Goal: Find specific page/section: Find specific page/section

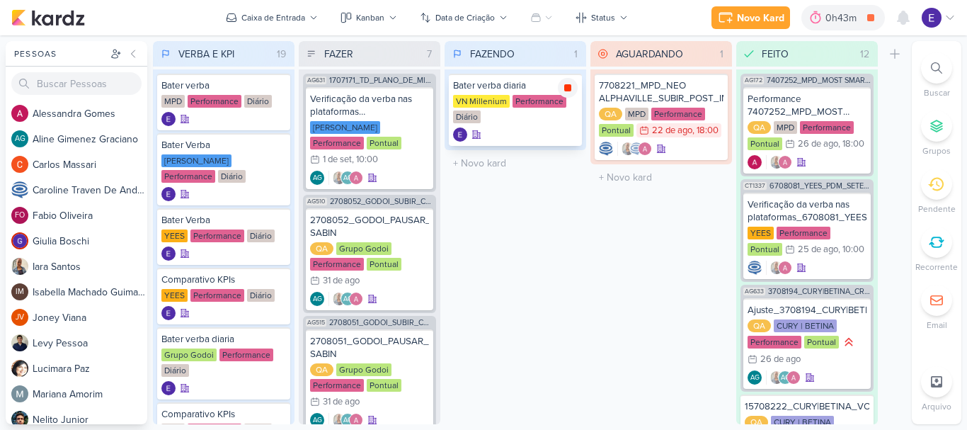
scroll to position [445, 0]
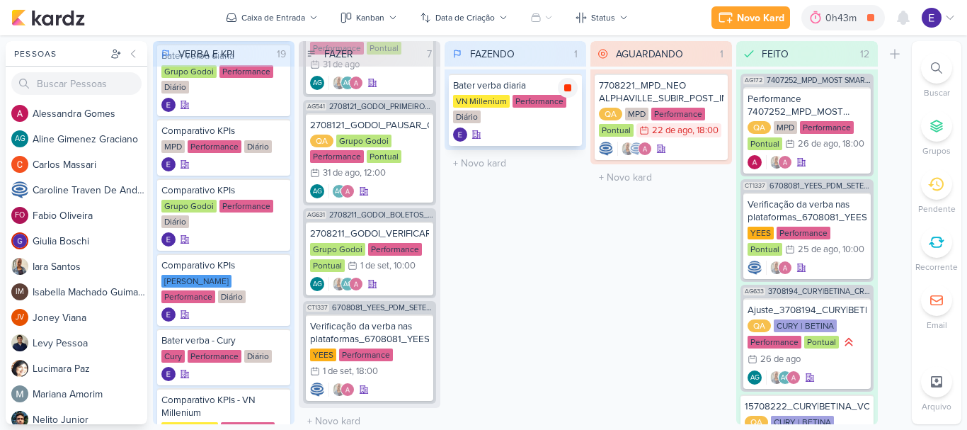
click at [565, 91] on icon at bounding box center [567, 87] width 7 height 7
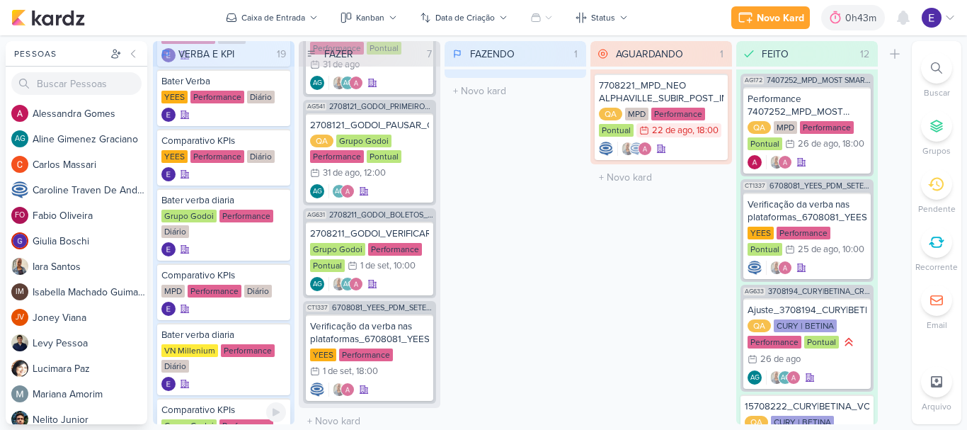
scroll to position [71, 0]
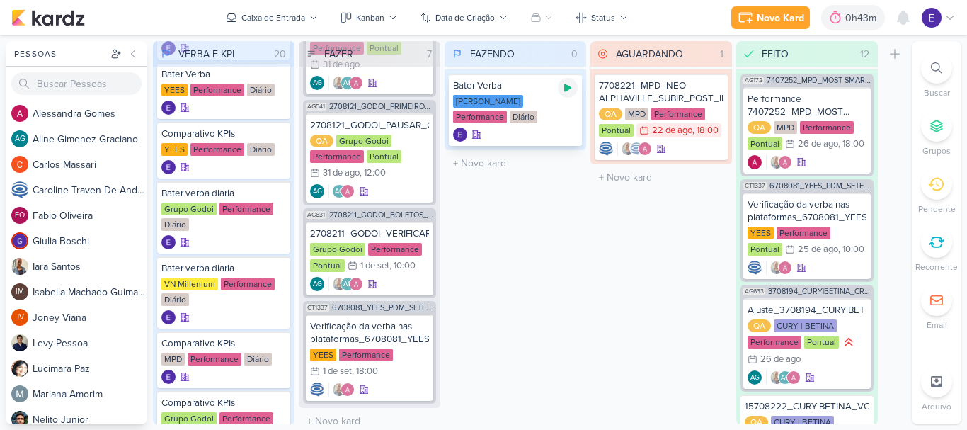
click at [562, 90] on icon at bounding box center [567, 87] width 11 height 11
click at [573, 85] on div at bounding box center [568, 88] width 20 height 20
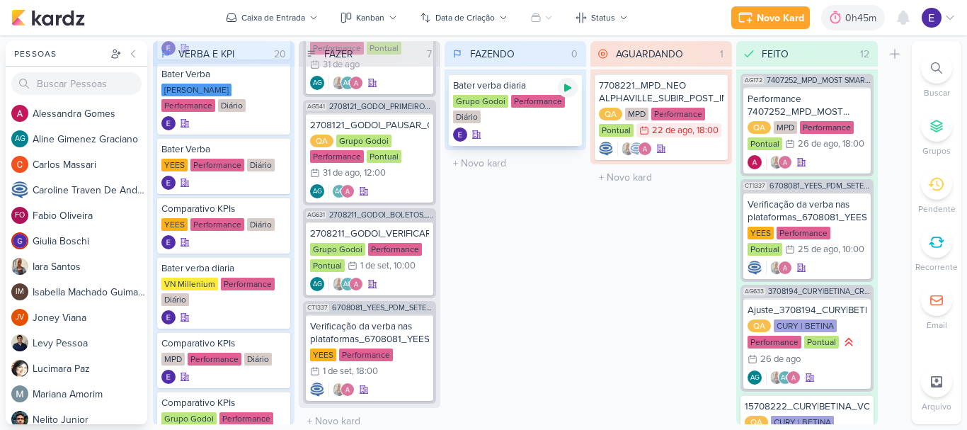
click at [569, 91] on icon at bounding box center [567, 87] width 11 height 11
click at [568, 83] on icon at bounding box center [567, 87] width 11 height 11
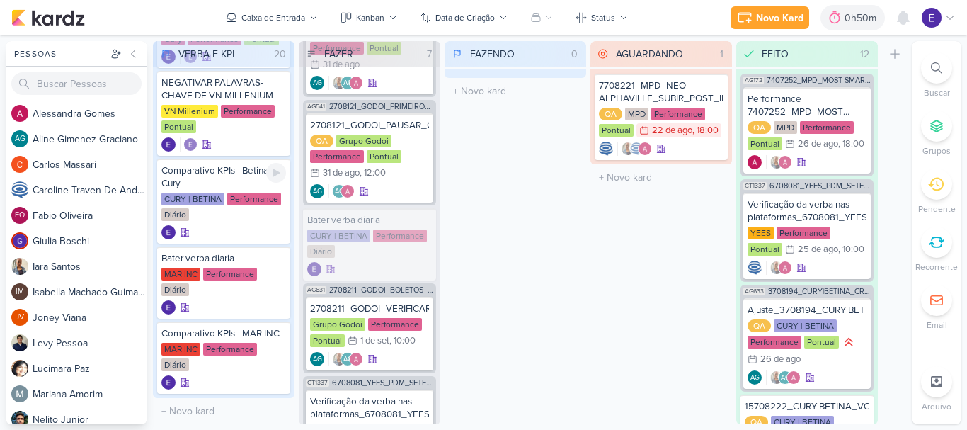
scroll to position [1045, 0]
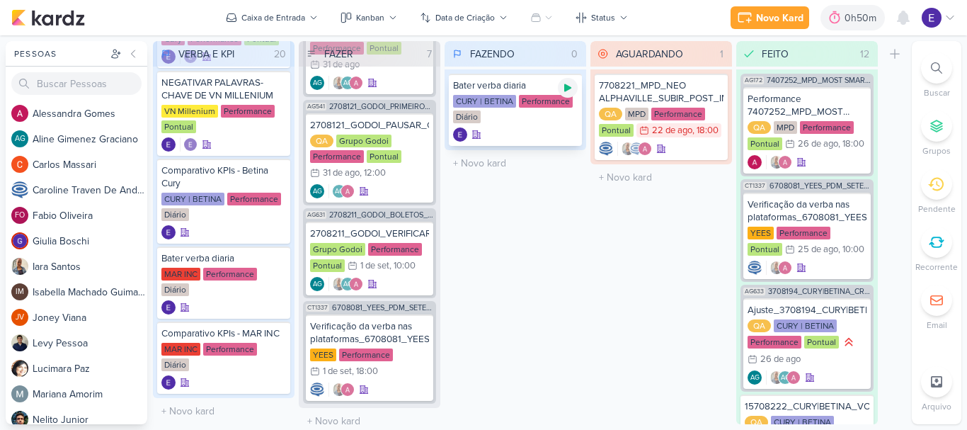
click at [568, 88] on icon at bounding box center [567, 88] width 7 height 8
click at [558, 115] on div "CURY | BETINA Performance Diário" at bounding box center [515, 110] width 125 height 30
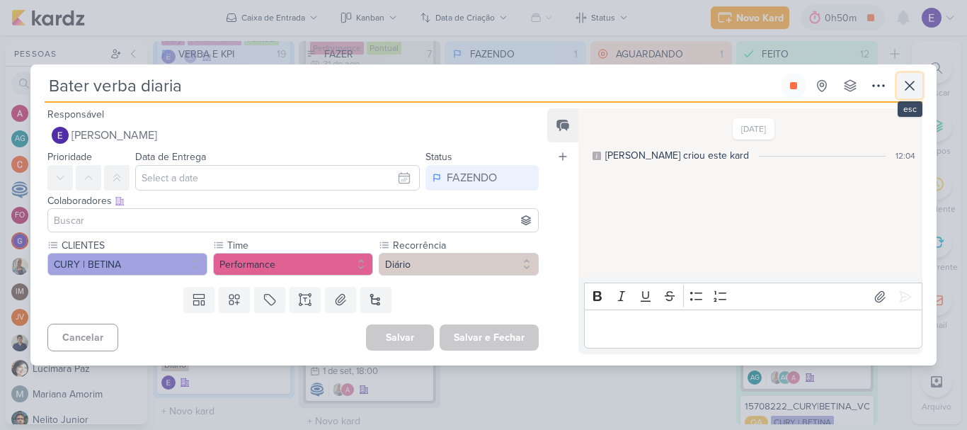
click at [913, 77] on icon at bounding box center [909, 85] width 17 height 17
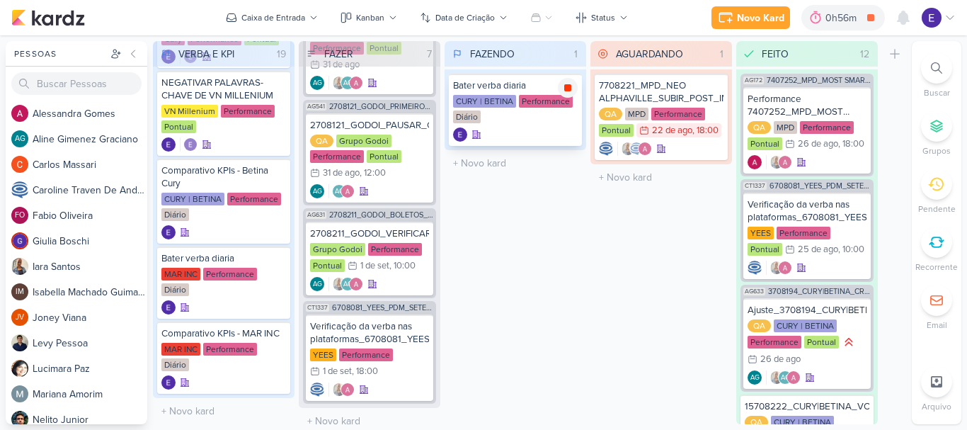
click at [561, 87] on div at bounding box center [568, 88] width 20 height 20
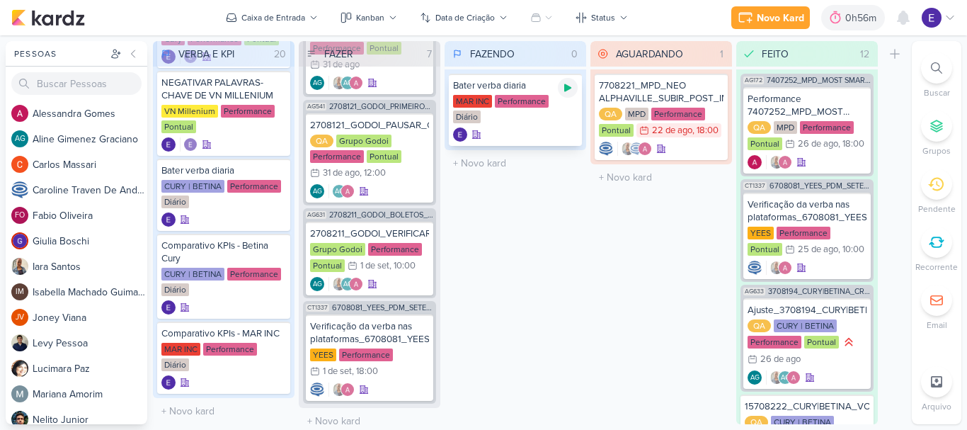
click at [571, 92] on icon at bounding box center [567, 87] width 11 height 11
click at [570, 88] on icon at bounding box center [567, 87] width 7 height 7
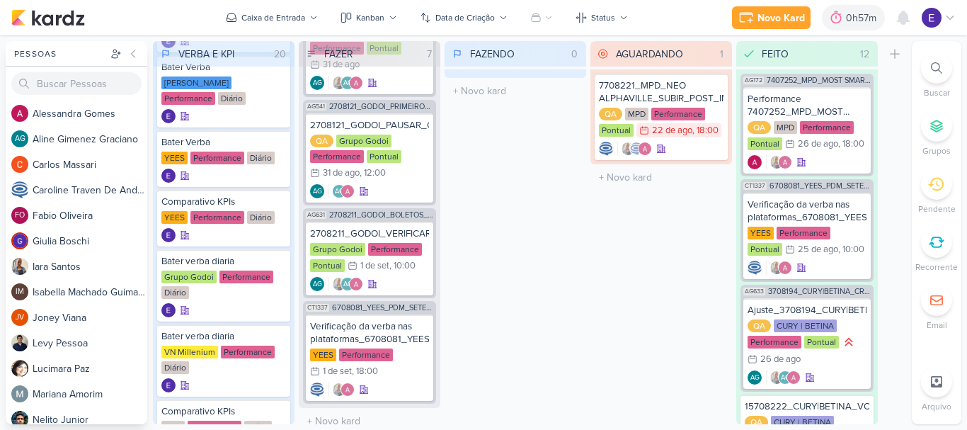
scroll to position [58, 0]
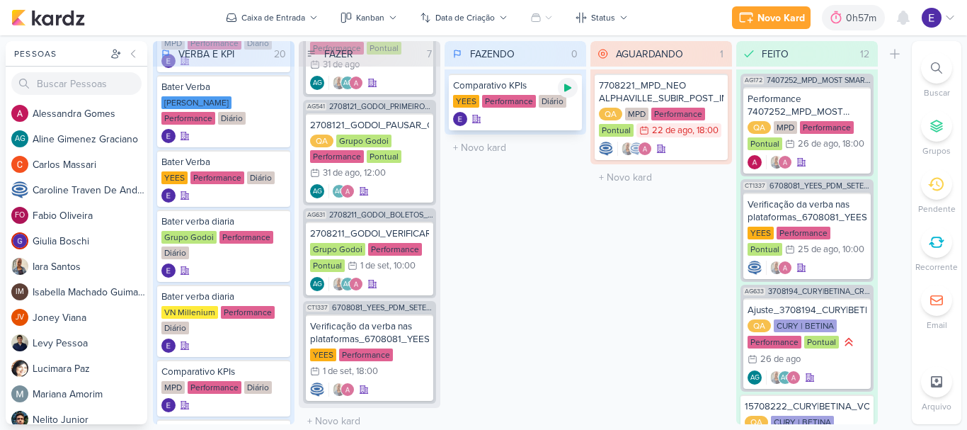
click at [567, 91] on icon at bounding box center [567, 88] width 7 height 8
click at [560, 107] on div "Diário" at bounding box center [553, 101] width 28 height 13
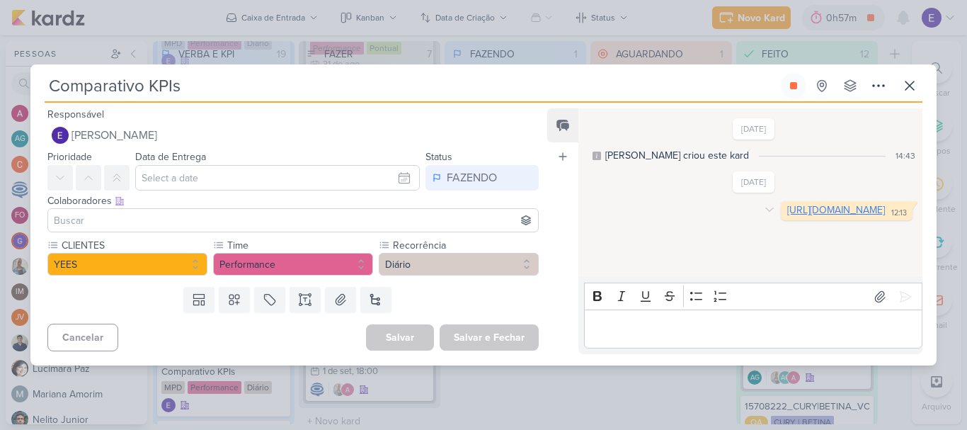
click at [787, 216] on link "[URL][DOMAIN_NAME]" at bounding box center [836, 210] width 98 height 12
click at [790, 81] on icon at bounding box center [793, 85] width 11 height 11
click at [908, 90] on icon at bounding box center [909, 85] width 17 height 17
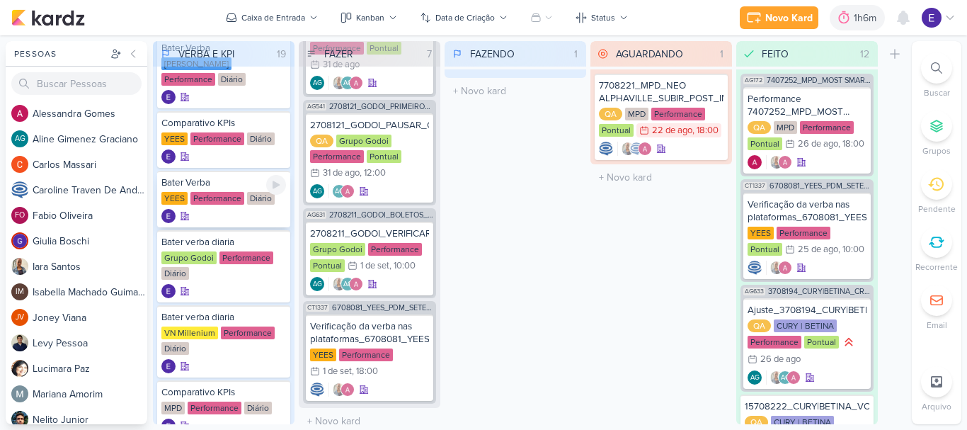
scroll to position [129, 0]
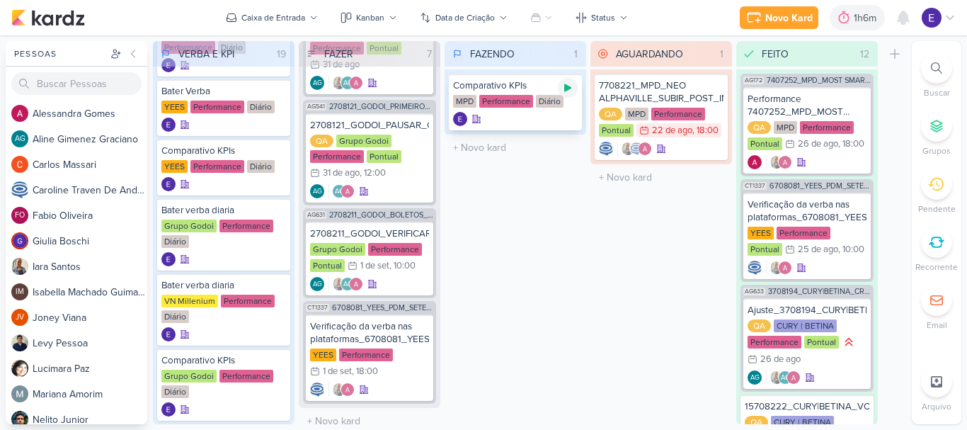
click at [563, 93] on icon at bounding box center [567, 87] width 11 height 11
click at [550, 115] on div at bounding box center [515, 119] width 125 height 14
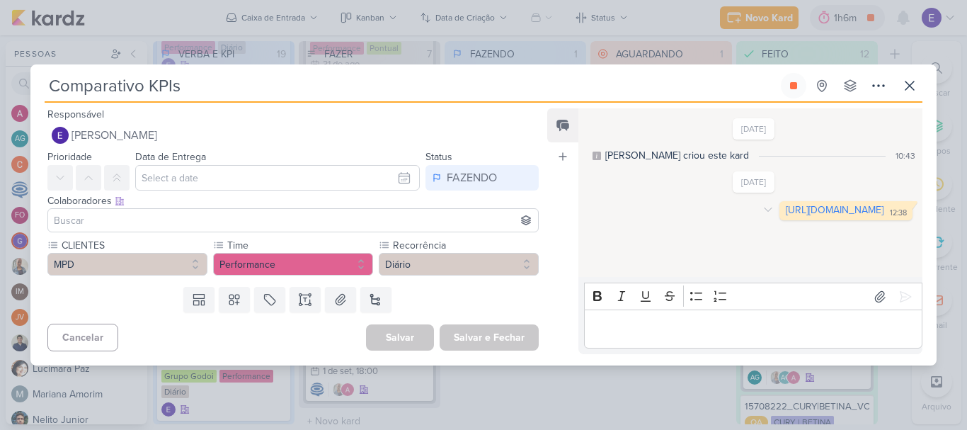
click at [786, 216] on link "[URL][DOMAIN_NAME]" at bounding box center [835, 210] width 98 height 12
click at [803, 85] on button at bounding box center [793, 85] width 25 height 25
click at [905, 93] on icon at bounding box center [909, 85] width 17 height 17
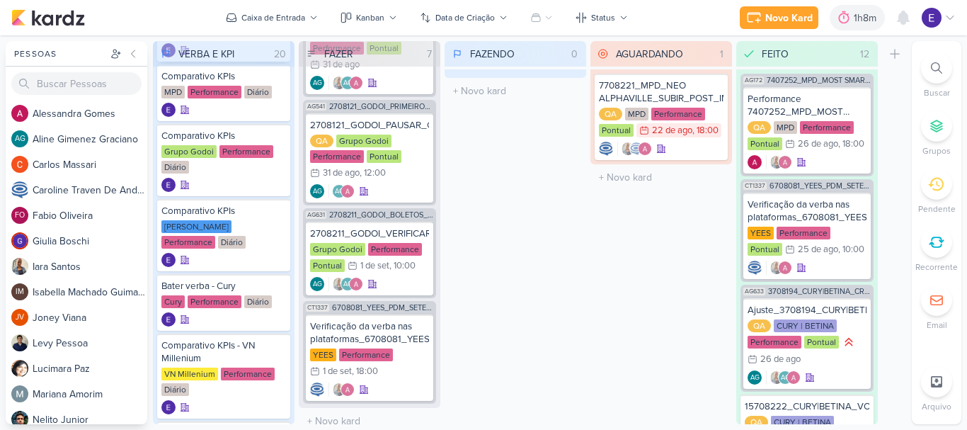
scroll to position [483, 0]
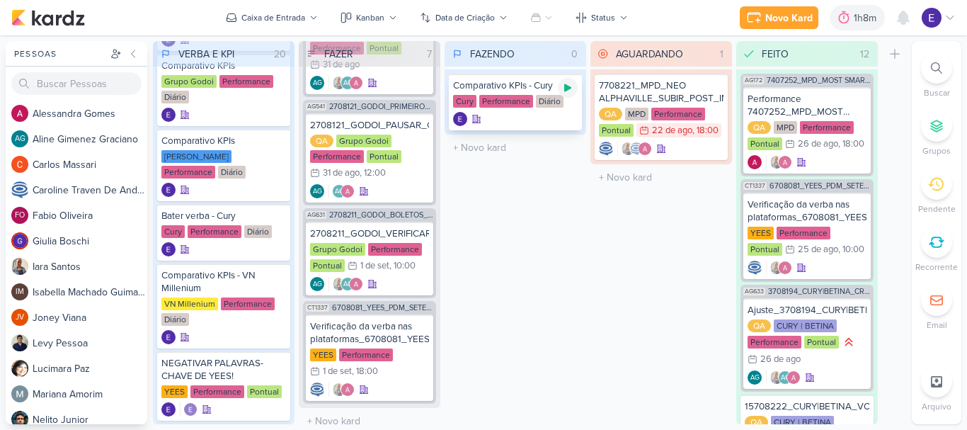
click at [568, 88] on icon at bounding box center [567, 88] width 7 height 8
click at [556, 119] on div at bounding box center [515, 119] width 125 height 14
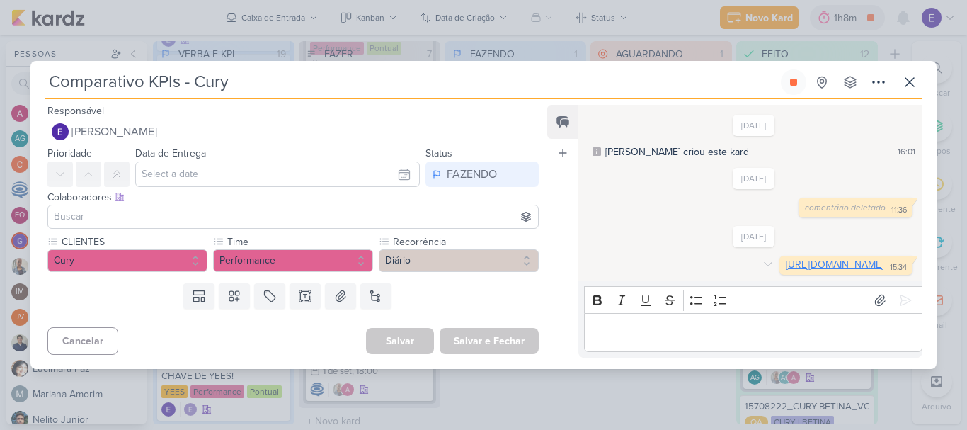
click at [786, 262] on link "[URL][DOMAIN_NAME]" at bounding box center [835, 264] width 98 height 12
click at [792, 76] on icon at bounding box center [793, 81] width 11 height 11
click at [920, 71] on button at bounding box center [909, 81] width 25 height 25
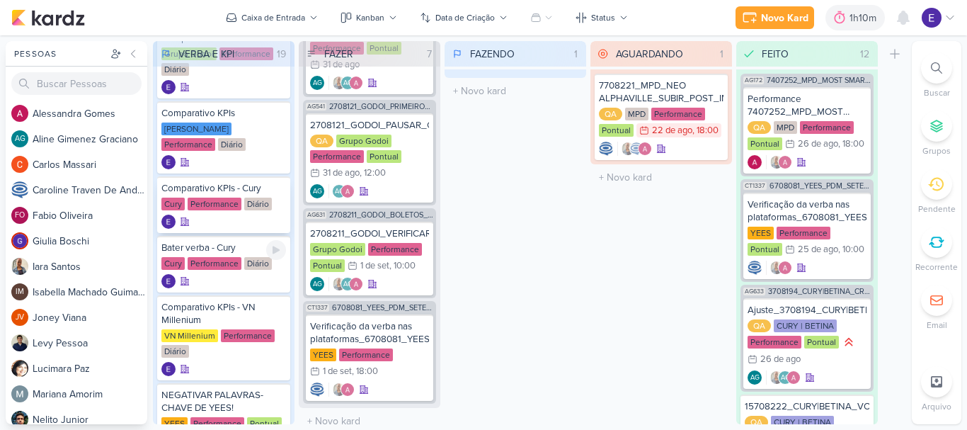
scroll to position [554, 0]
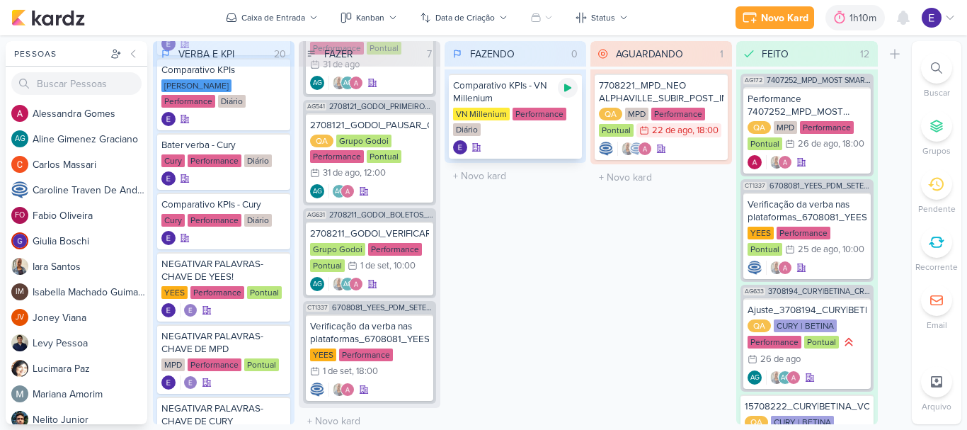
click at [562, 95] on div at bounding box center [568, 88] width 20 height 20
click at [552, 130] on div "VN Millenium Performance Diário" at bounding box center [515, 123] width 125 height 30
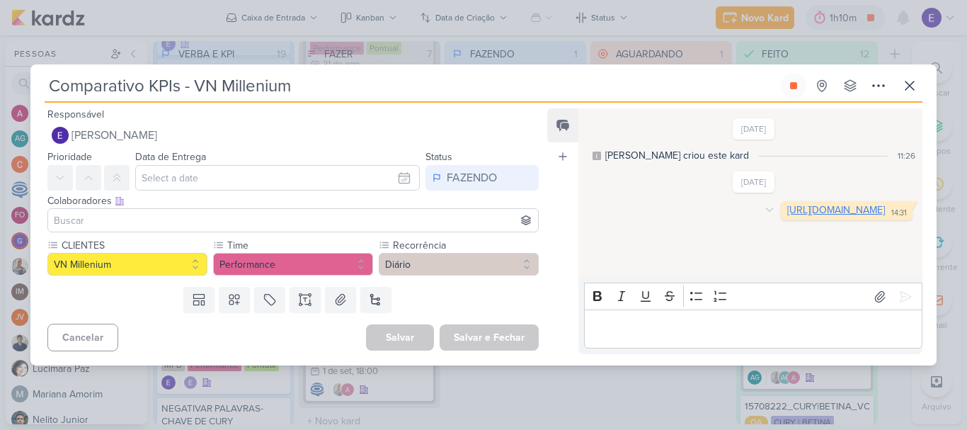
click at [787, 216] on link "[URL][DOMAIN_NAME]" at bounding box center [836, 210] width 98 height 12
click at [791, 80] on icon at bounding box center [793, 85] width 11 height 11
click at [910, 91] on icon at bounding box center [909, 85] width 17 height 17
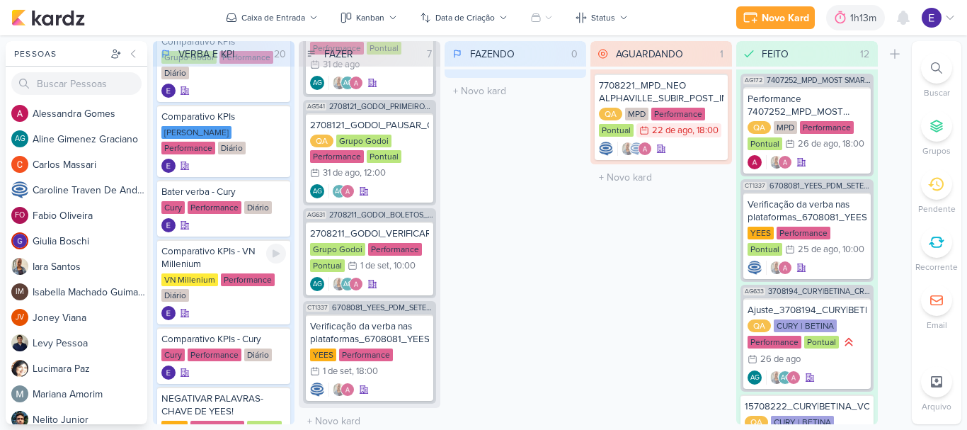
scroll to position [483, 0]
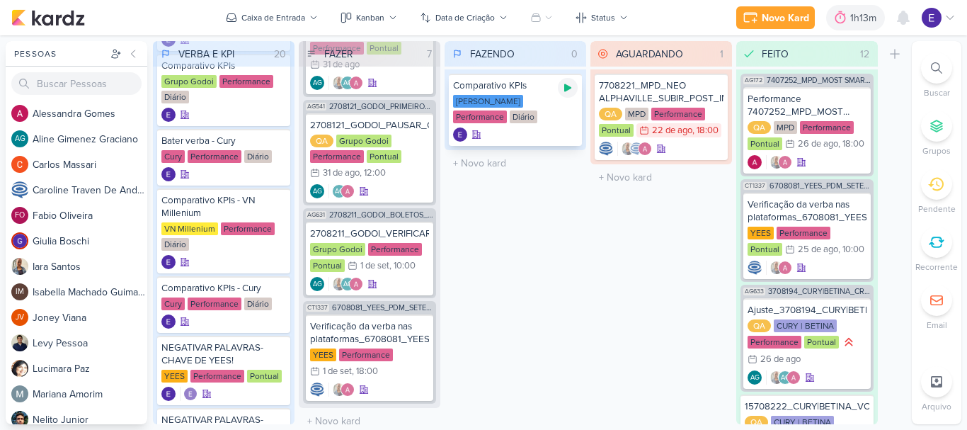
click at [567, 88] on icon at bounding box center [567, 88] width 7 height 8
click at [563, 129] on div at bounding box center [515, 134] width 125 height 14
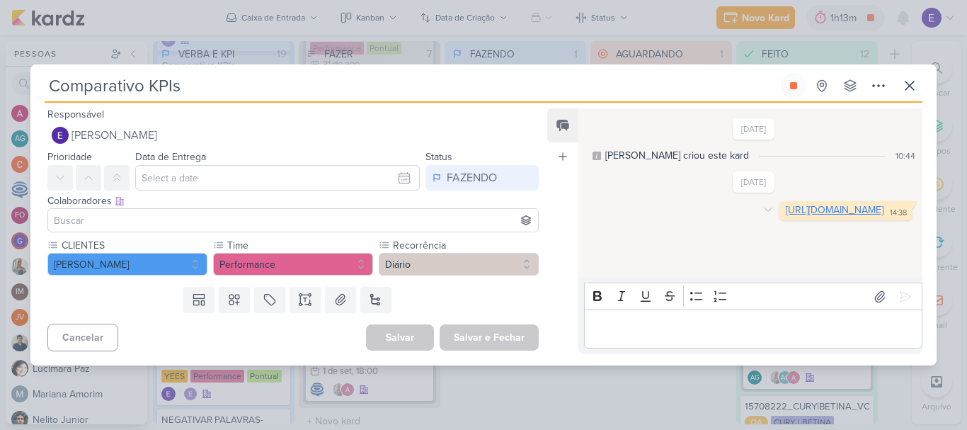
click at [786, 216] on link "[URL][DOMAIN_NAME]" at bounding box center [835, 210] width 98 height 12
click at [783, 93] on button at bounding box center [793, 85] width 25 height 25
click at [915, 91] on icon at bounding box center [909, 85] width 17 height 17
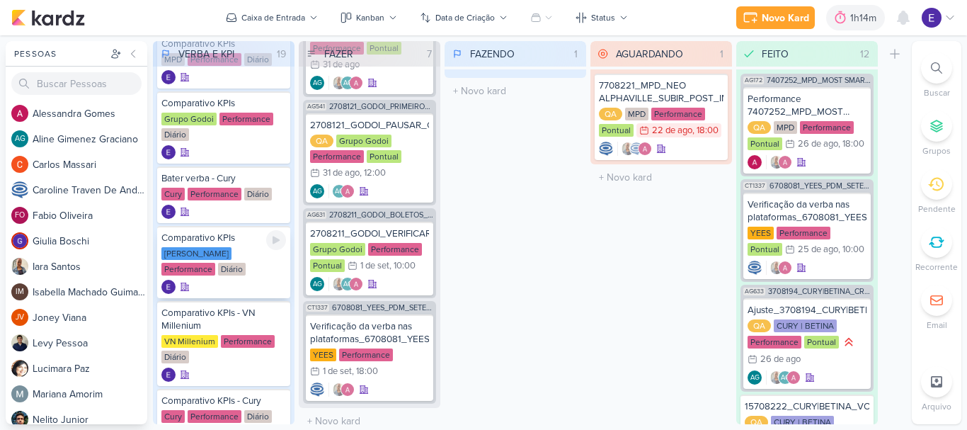
scroll to position [412, 0]
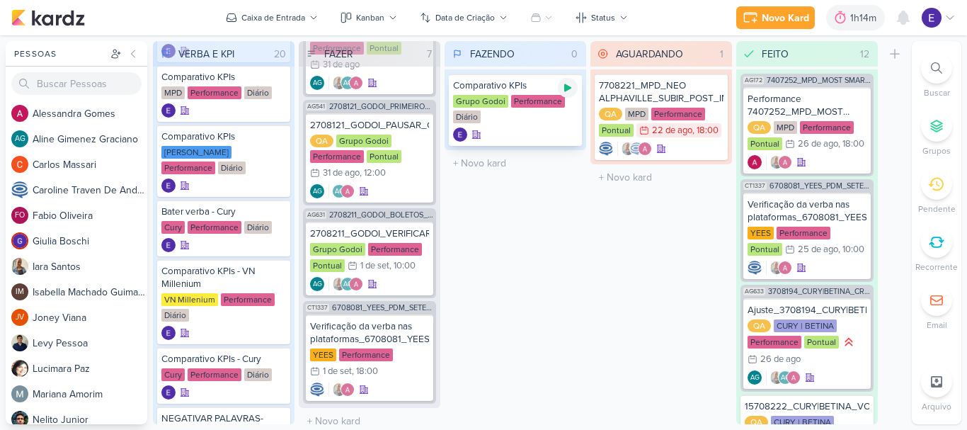
click at [566, 92] on icon at bounding box center [567, 87] width 11 height 11
click at [550, 120] on div "Grupo Godoi Performance Diário" at bounding box center [515, 110] width 125 height 30
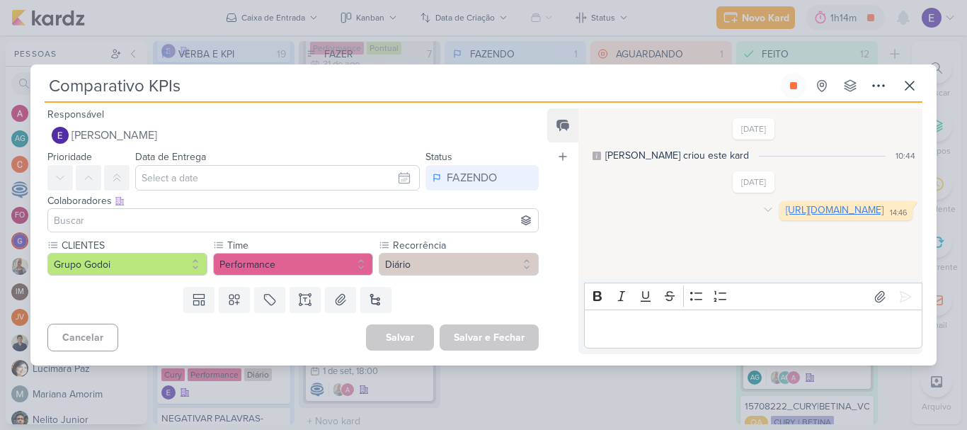
click at [786, 216] on link "[URL][DOMAIN_NAME]" at bounding box center [835, 210] width 98 height 12
click at [784, 91] on button at bounding box center [793, 85] width 25 height 25
click at [905, 86] on icon at bounding box center [909, 85] width 17 height 17
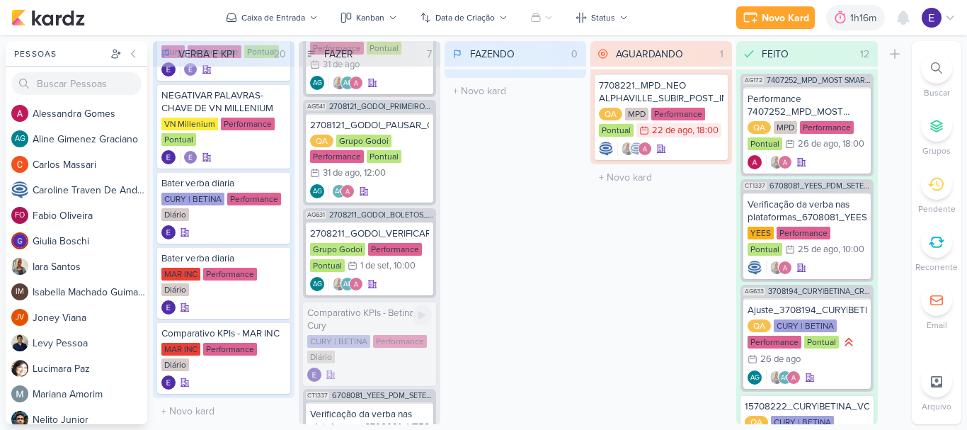
scroll to position [1032, 0]
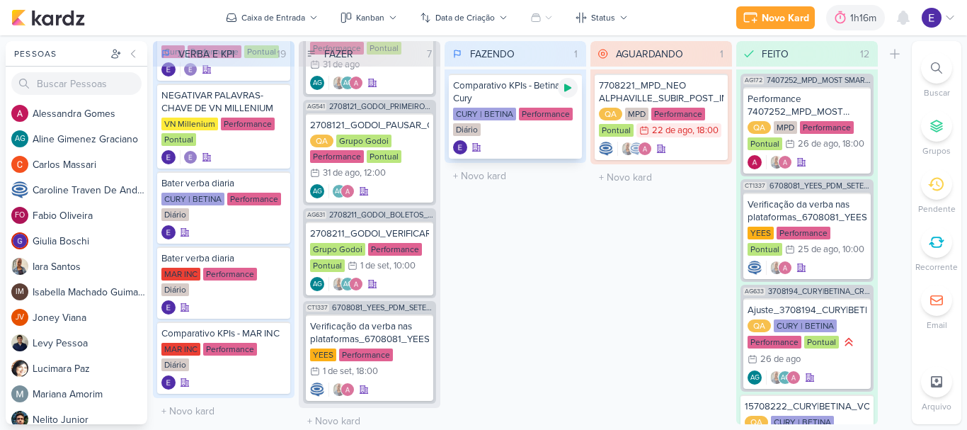
drag, startPoint x: 571, startPoint y: 90, endPoint x: 557, endPoint y: 132, distance: 44.5
click at [570, 90] on icon at bounding box center [567, 87] width 11 height 11
click at [554, 141] on div at bounding box center [515, 147] width 125 height 14
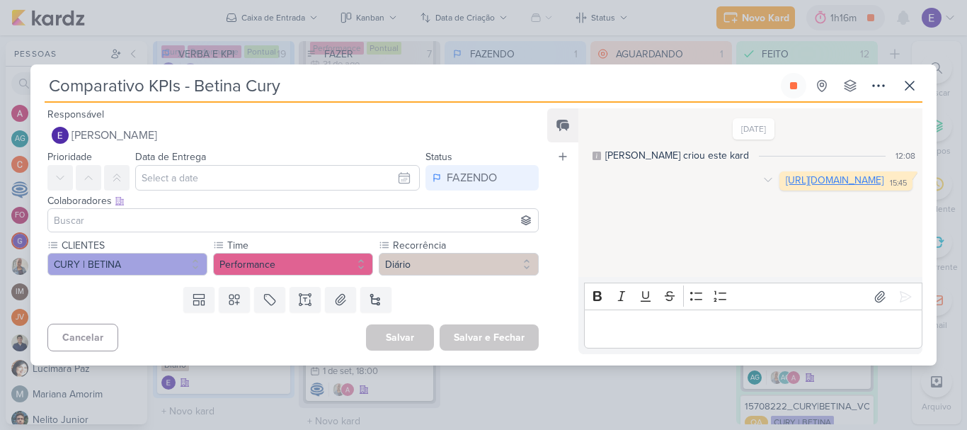
click at [786, 186] on link "[URL][DOMAIN_NAME]" at bounding box center [835, 180] width 98 height 12
click at [792, 84] on icon at bounding box center [793, 85] width 7 height 7
click at [910, 87] on icon at bounding box center [909, 85] width 17 height 17
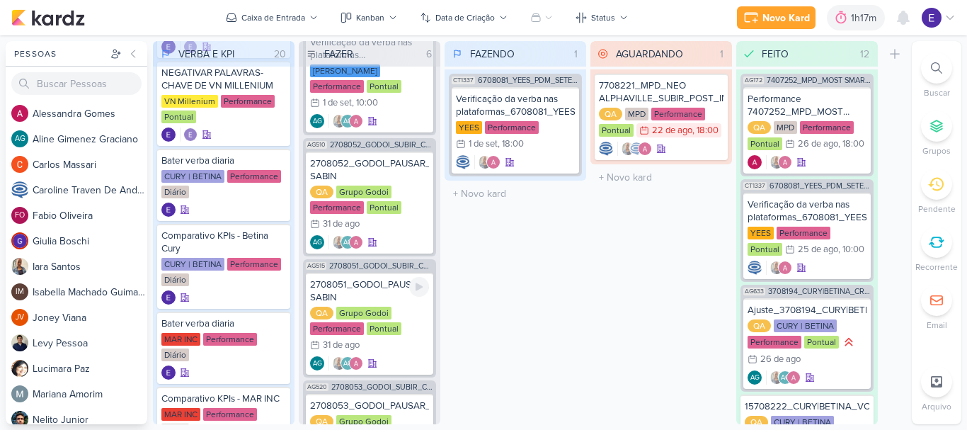
scroll to position [0, 0]
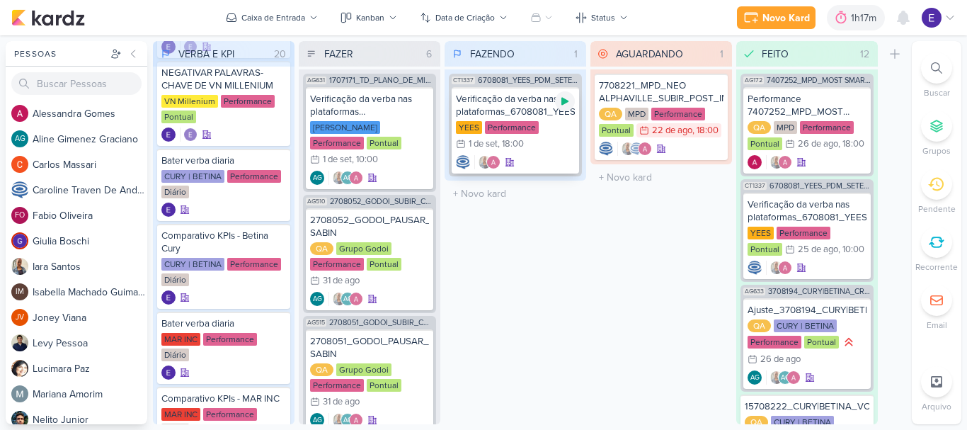
click at [564, 102] on icon at bounding box center [564, 102] width 7 height 8
click at [550, 165] on div at bounding box center [515, 162] width 119 height 14
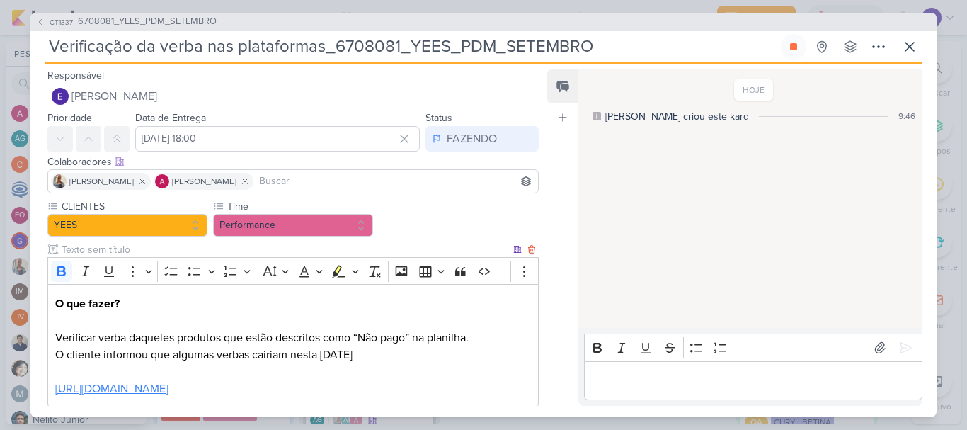
click at [168, 393] on link "[URL][DOMAIN_NAME]" at bounding box center [111, 389] width 113 height 14
